Goal: Task Accomplishment & Management: Manage account settings

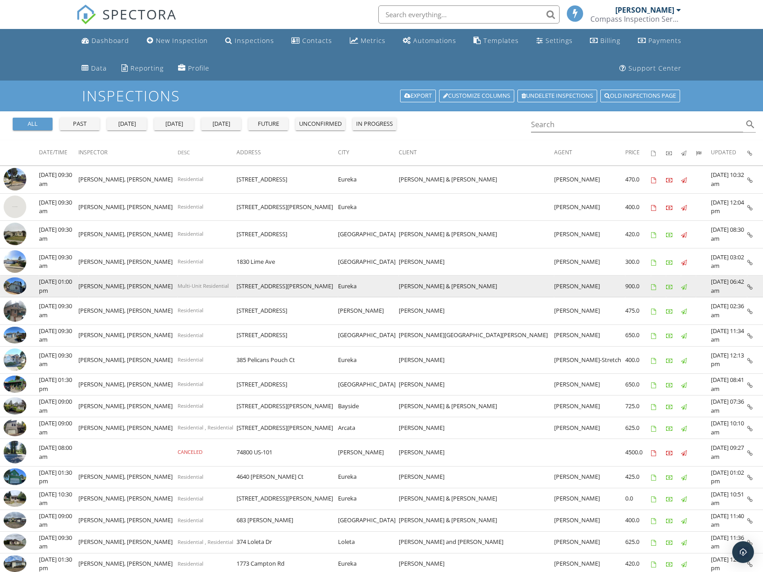
click at [15, 283] on img at bounding box center [15, 286] width 23 height 17
